Goal: Navigation & Orientation: Find specific page/section

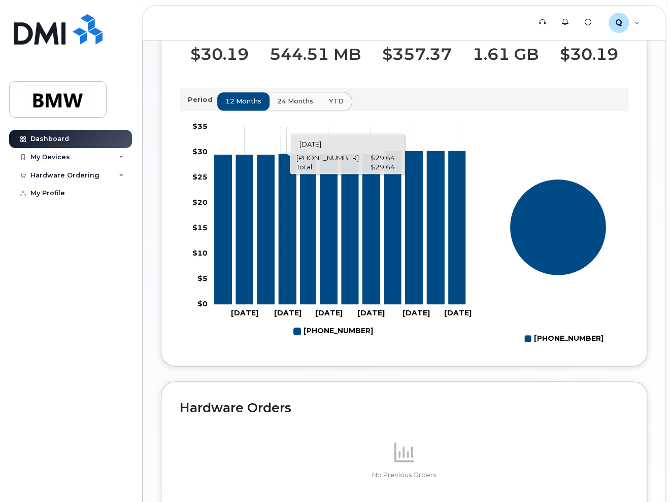
scroll to position [224, 0]
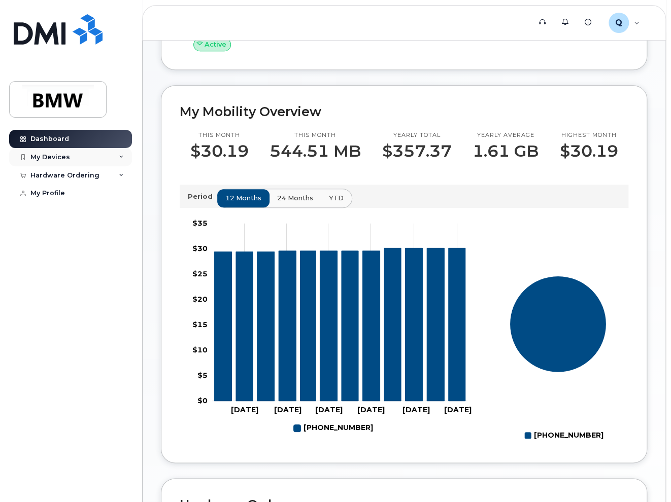
click at [58, 160] on div "My Devices" at bounding box center [50, 157] width 40 height 8
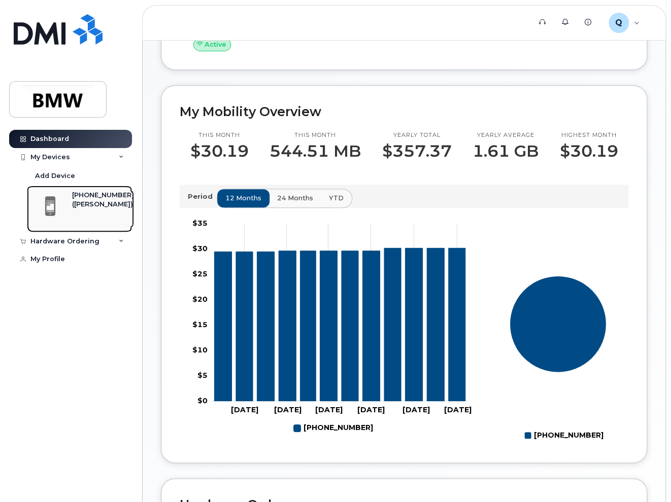
click at [88, 205] on div "([PERSON_NAME])" at bounding box center [103, 204] width 62 height 9
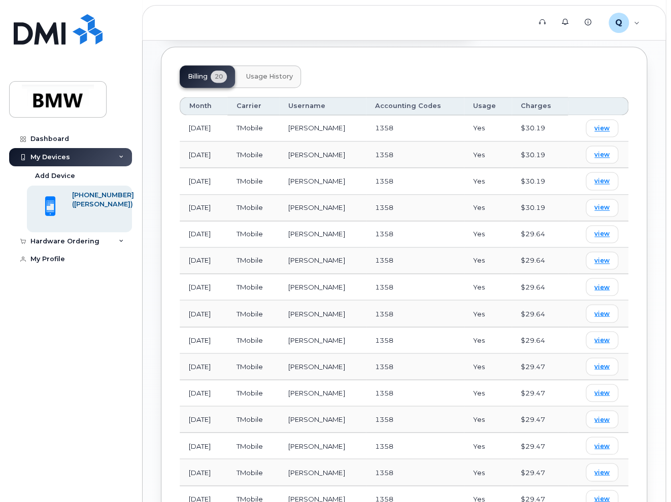
scroll to position [739, 0]
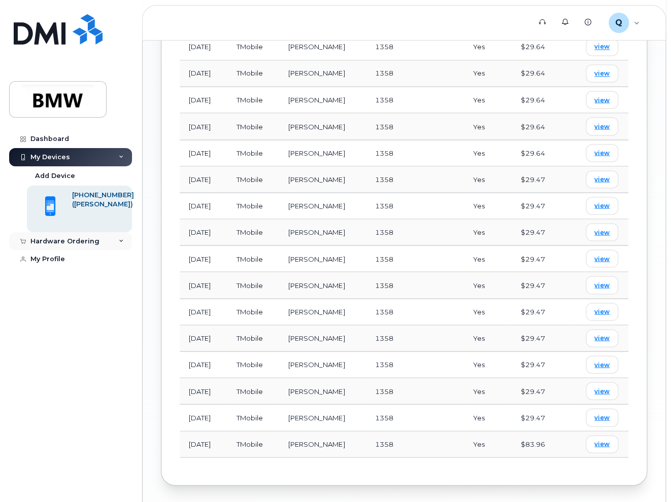
click at [102, 240] on div "Hardware Ordering" at bounding box center [70, 241] width 123 height 18
click at [66, 278] on link "My Profile" at bounding box center [70, 279] width 123 height 18
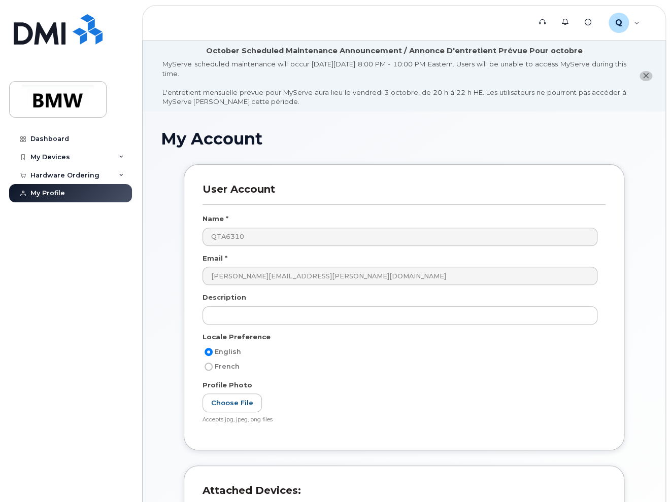
click at [71, 128] on div "Dashboard My Devices Add Device 864-553-0186 (Stanley Desmangles) Hardware Orde…" at bounding box center [68, 251] width 137 height 502
click at [62, 140] on div "Dashboard" at bounding box center [49, 139] width 39 height 8
